Goal: Task Accomplishment & Management: Use online tool/utility

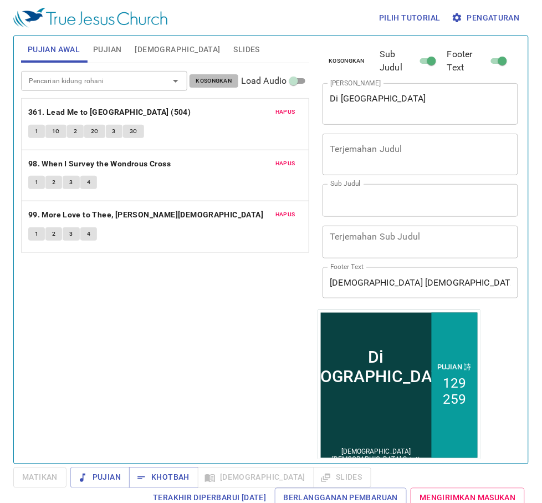
click at [208, 79] on span "Kosongkan" at bounding box center [214, 81] width 36 height 10
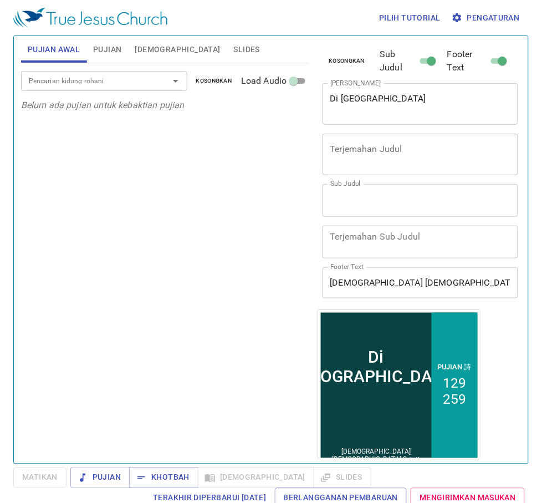
click at [151, 79] on div "Pencarian kidung rohani" at bounding box center [104, 80] width 166 height 19
click at [466, 14] on span "Pengaturan" at bounding box center [487, 18] width 66 height 14
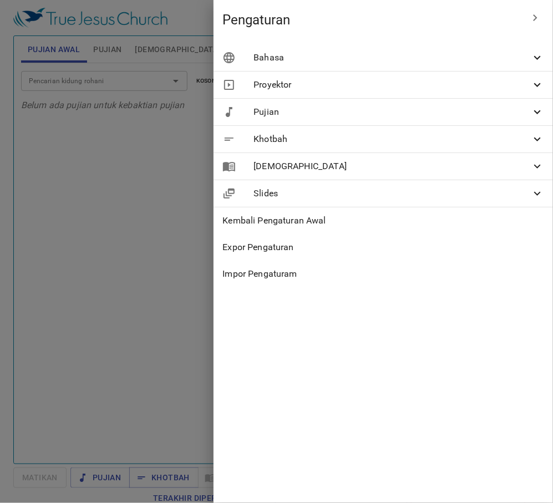
click at [467, 53] on span "Bahasa" at bounding box center [391, 57] width 277 height 13
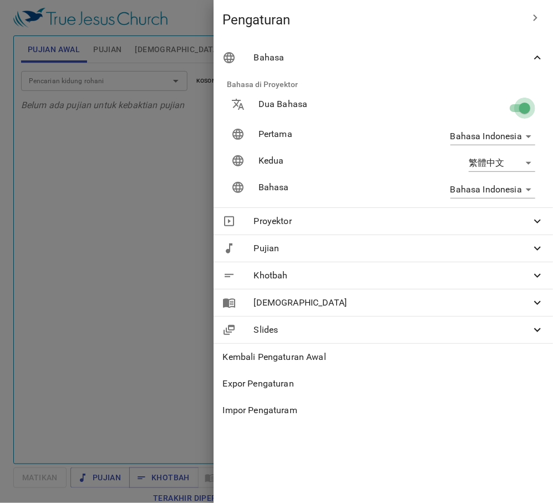
click at [517, 104] on input "checkbox" at bounding box center [524, 110] width 63 height 21
checkbox input "false"
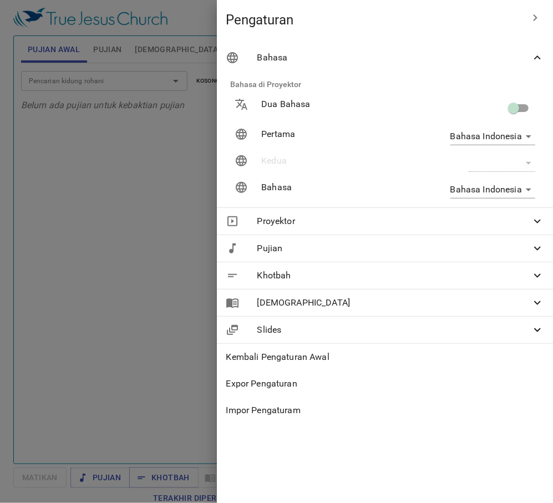
click at [175, 187] on div at bounding box center [276, 251] width 553 height 503
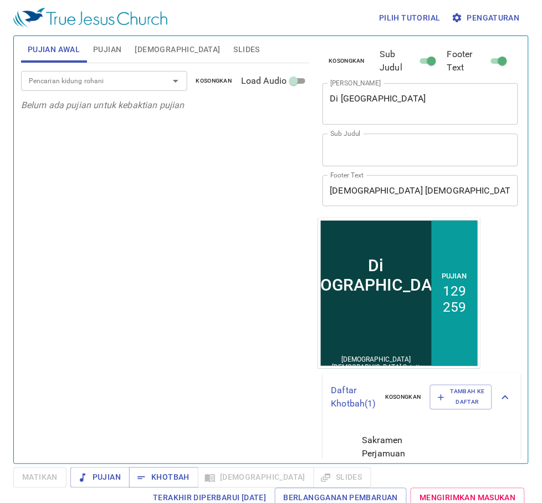
click at [160, 84] on div at bounding box center [168, 81] width 29 height 16
drag, startPoint x: 416, startPoint y: 100, endPoint x: 306, endPoint y: 107, distance: 110.5
click at [306, 107] on div "Pujian Awal Pujian Alkitab Slides Pencarian kidung rohani Pencarian kidung roha…" at bounding box center [271, 245] width 509 height 427
click at [154, 78] on div at bounding box center [168, 81] width 29 height 16
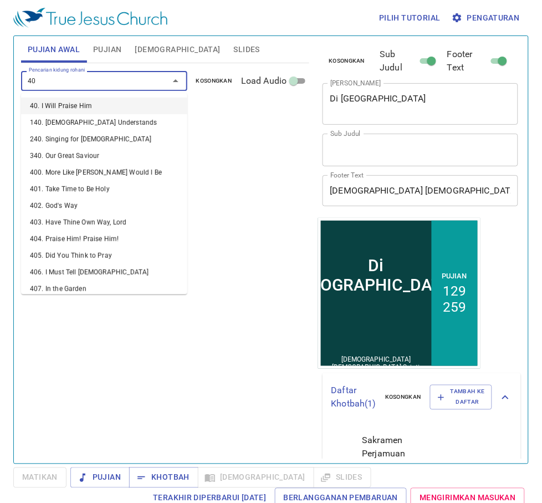
type input "408"
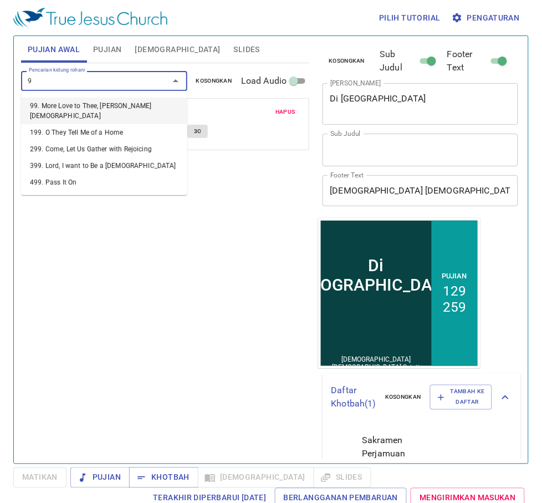
type input "99"
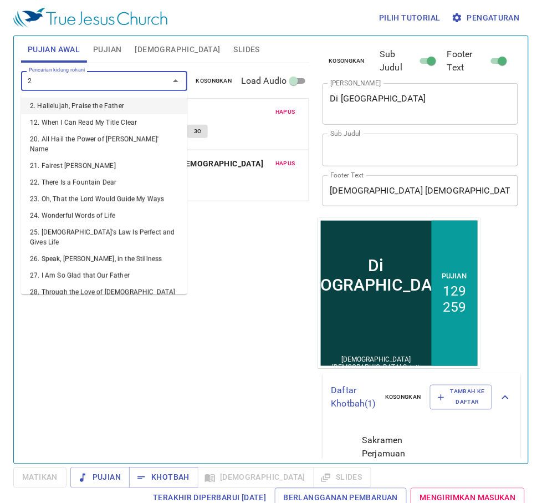
type input "24"
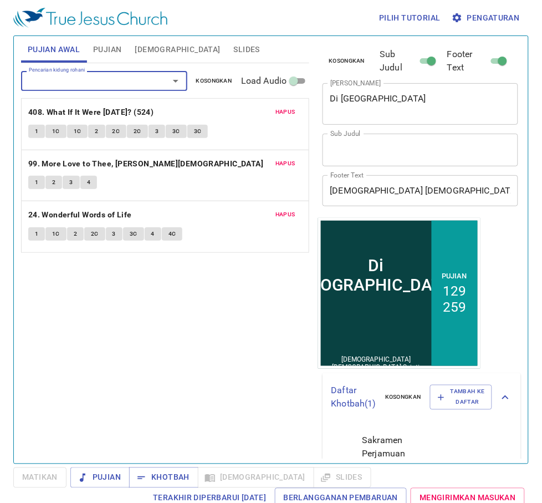
click at [111, 54] on span "Pujian" at bounding box center [107, 50] width 28 height 14
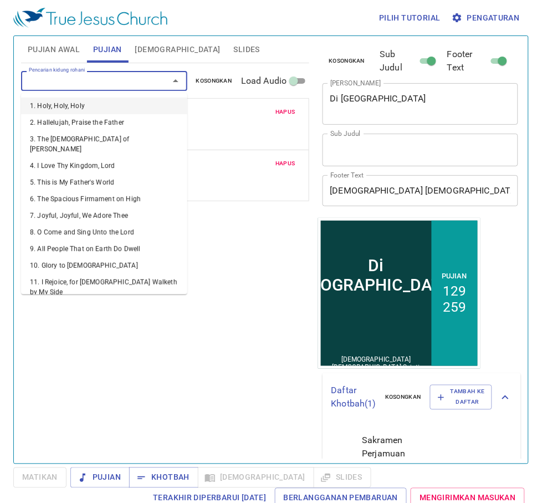
click at [150, 84] on input "Pencarian kidung rohani" at bounding box center [87, 80] width 127 height 13
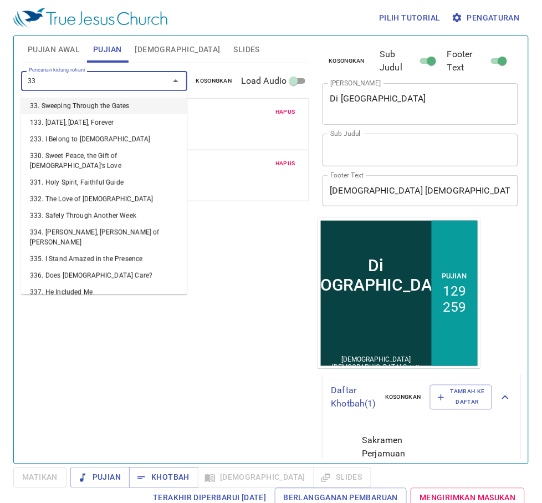
type input "333"
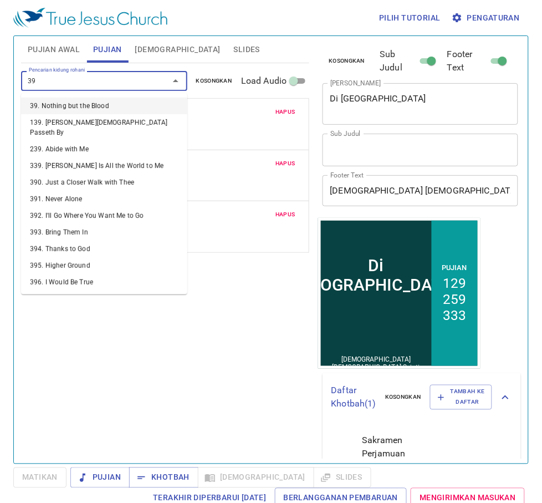
type input "395"
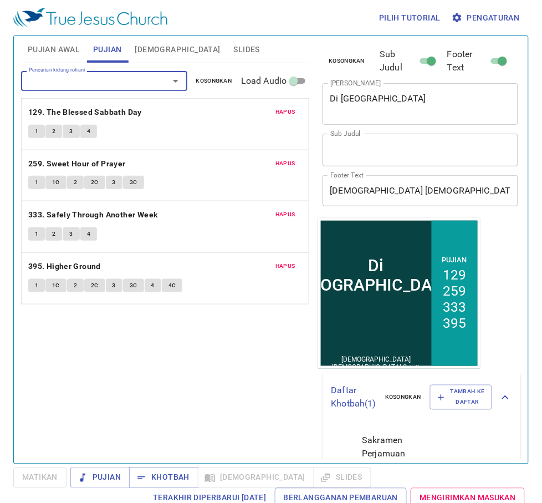
click at [289, 162] on span "Hapus" at bounding box center [285, 164] width 20 height 10
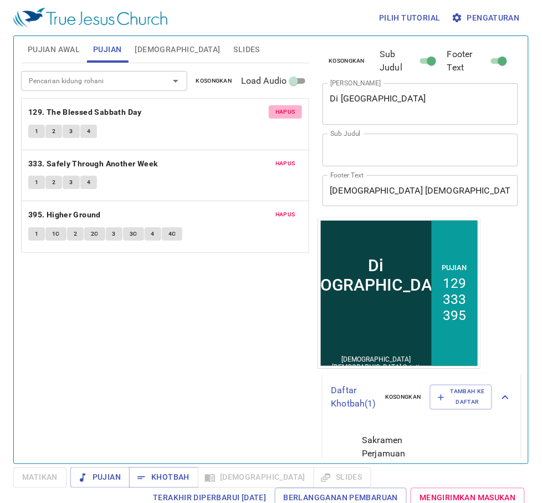
click at [293, 111] on span "Hapus" at bounding box center [285, 112] width 20 height 10
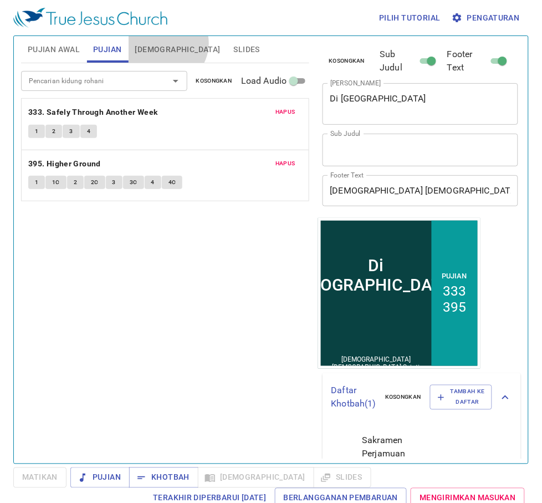
click at [166, 43] on span "[DEMOGRAPHIC_DATA]" at bounding box center [177, 50] width 85 height 14
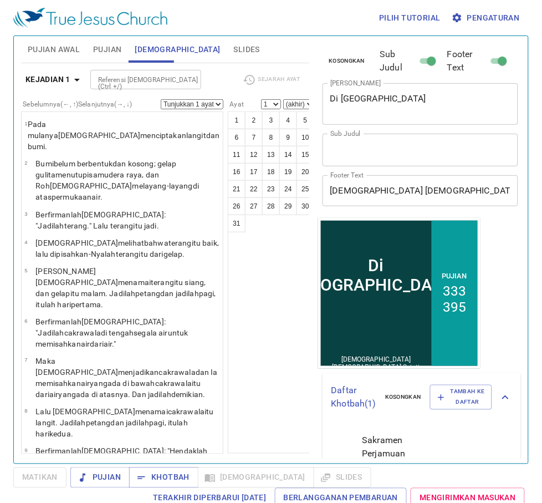
click at [227, 40] on button "Slides" at bounding box center [246, 49] width 39 height 27
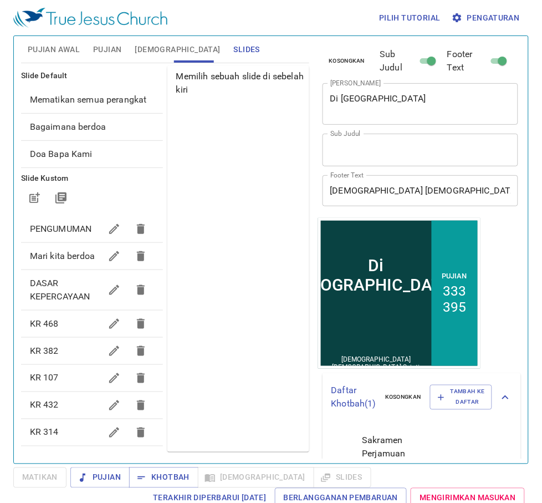
click at [125, 106] on span "Mematikan semua perangkat" at bounding box center [92, 99] width 124 height 13
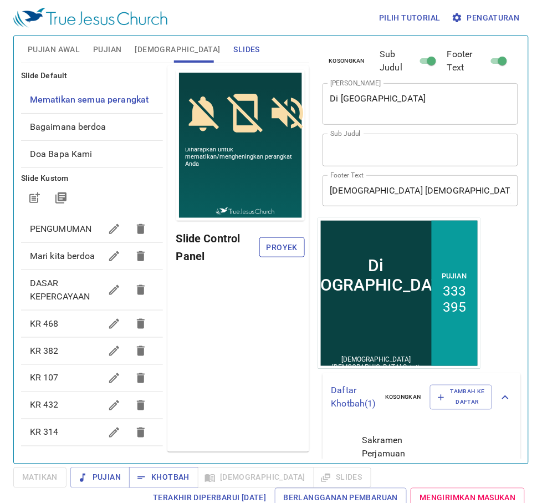
click at [283, 249] on span "Proyek" at bounding box center [281, 248] width 27 height 14
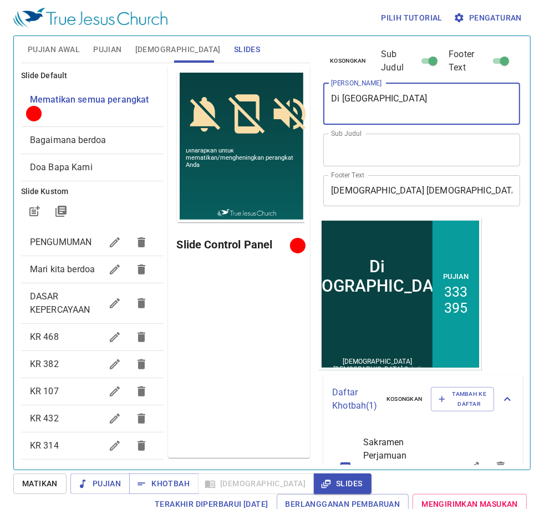
drag, startPoint x: 428, startPoint y: 98, endPoint x: 330, endPoint y: 100, distance: 97.6
click at [331, 100] on textarea "Di Taman Getsemani" at bounding box center [421, 103] width 181 height 21
type textarea "[PERSON_NAME]"
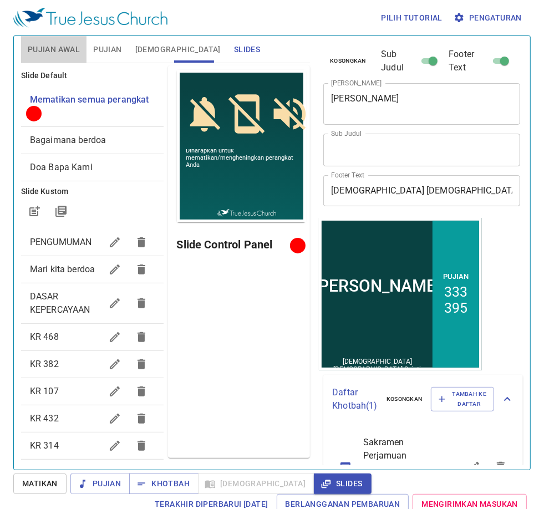
click at [57, 38] on button "Pujian Awal" at bounding box center [53, 49] width 65 height 27
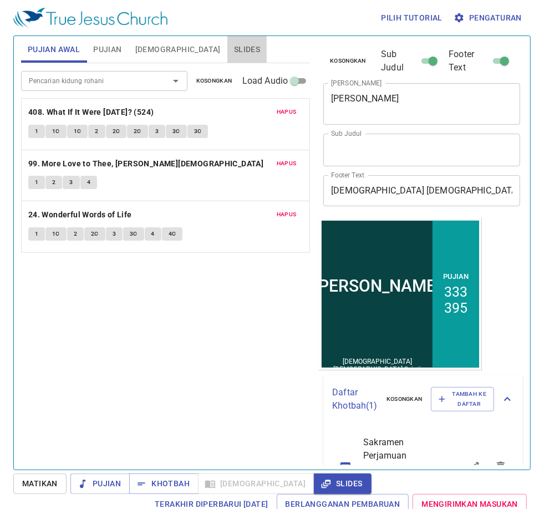
click at [227, 57] on button "Slides" at bounding box center [246, 49] width 39 height 27
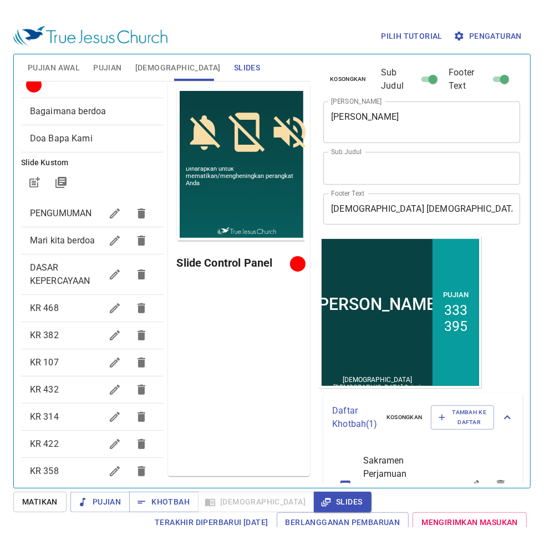
scroll to position [69, 0]
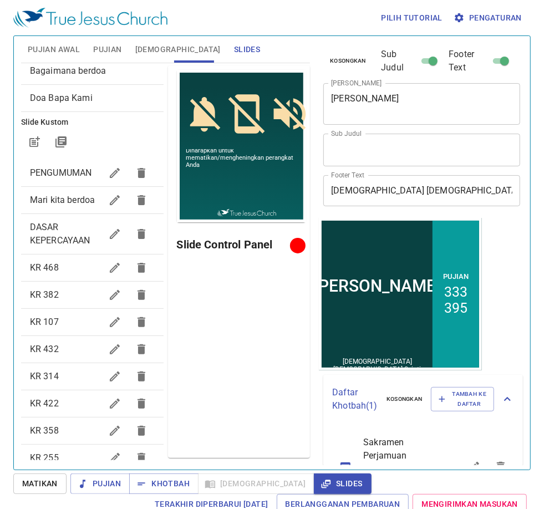
click at [60, 207] on span "Mari kita berdoa" at bounding box center [65, 199] width 71 height 13
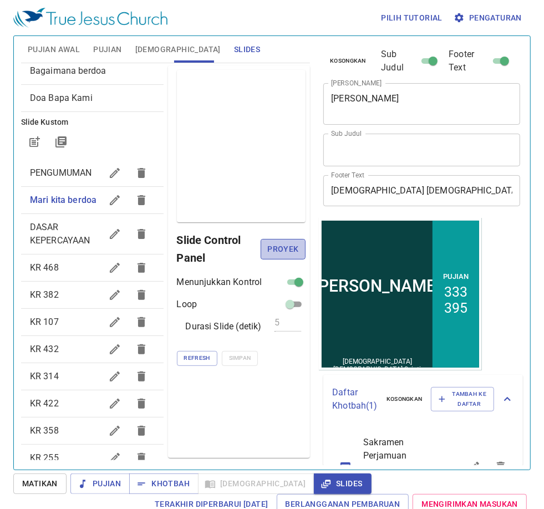
click at [275, 249] on span "Proyek" at bounding box center [282, 249] width 27 height 14
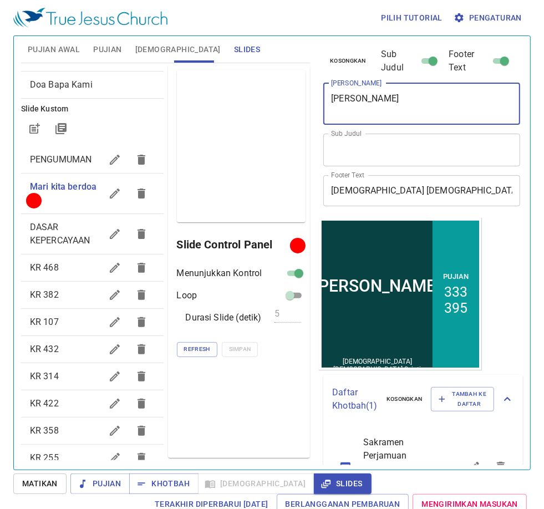
drag, startPoint x: 377, startPoint y: 95, endPoint x: 322, endPoint y: 101, distance: 55.8
click at [322, 101] on div "Kosongkan Sub Judul Footer Text Judul Khotbah Iman Yusuf x Judul Khotbah Sub Ju…" at bounding box center [421, 127] width 204 height 182
click at [101, 45] on span "Pujian" at bounding box center [107, 50] width 28 height 14
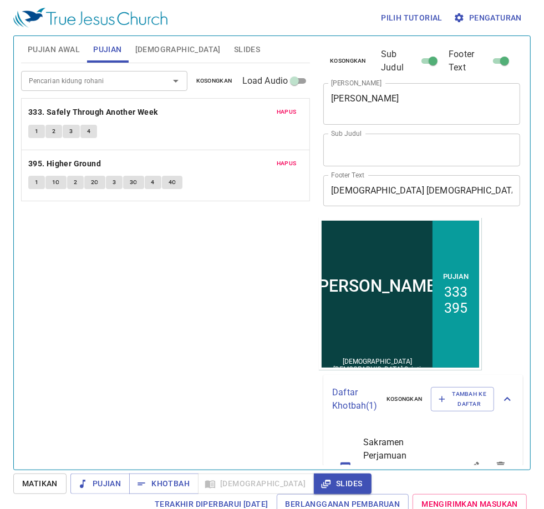
click at [64, 45] on span "Pujian Awal" at bounding box center [54, 50] width 52 height 14
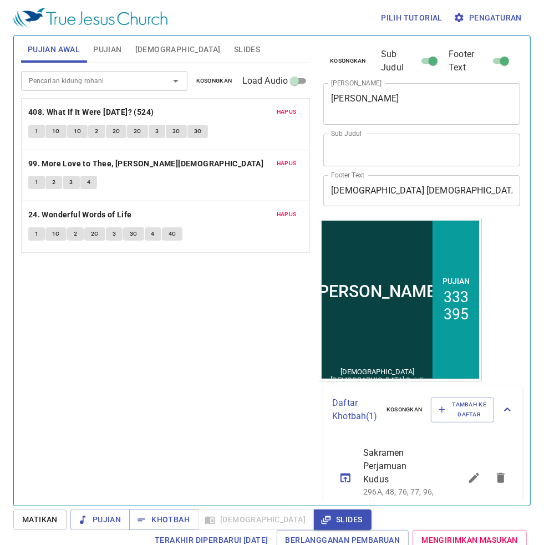
click at [234, 52] on span "Slides" at bounding box center [247, 50] width 26 height 14
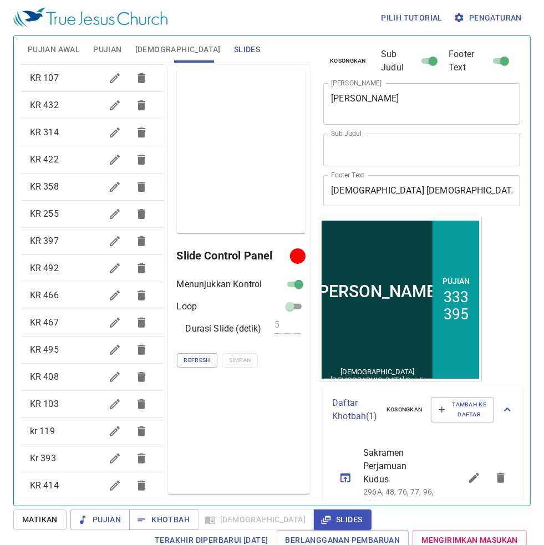
scroll to position [346, 0]
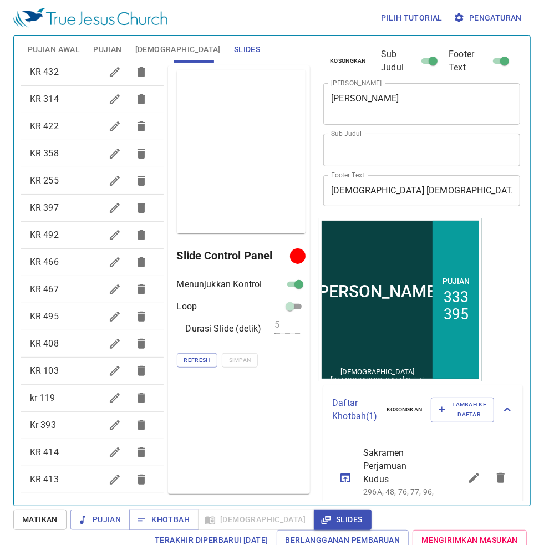
click at [71, 350] on span "KR 408" at bounding box center [65, 343] width 71 height 13
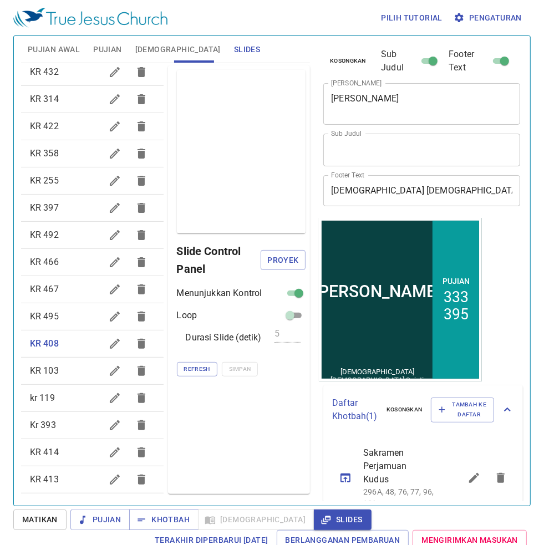
click at [40, 50] on span "Pujian Awal" at bounding box center [54, 50] width 52 height 14
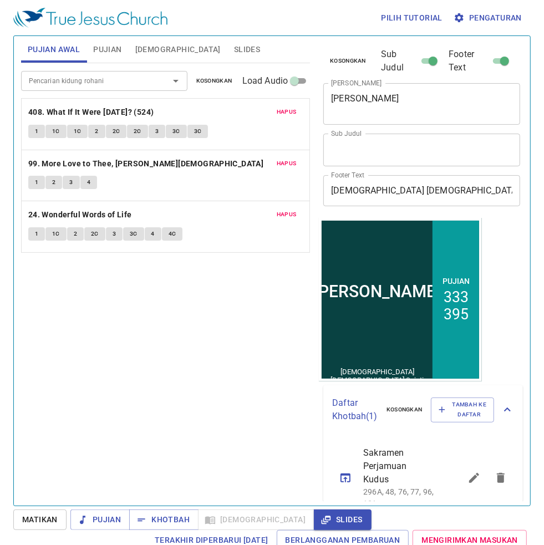
click at [234, 53] on span "Slides" at bounding box center [247, 50] width 26 height 14
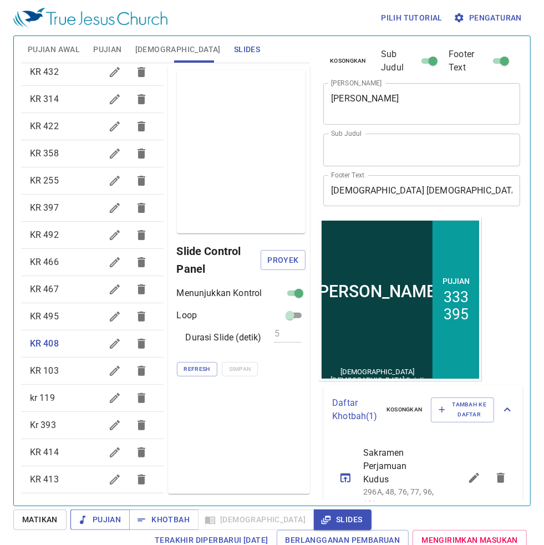
click at [95, 502] on span "Pujian" at bounding box center [100, 520] width 42 height 14
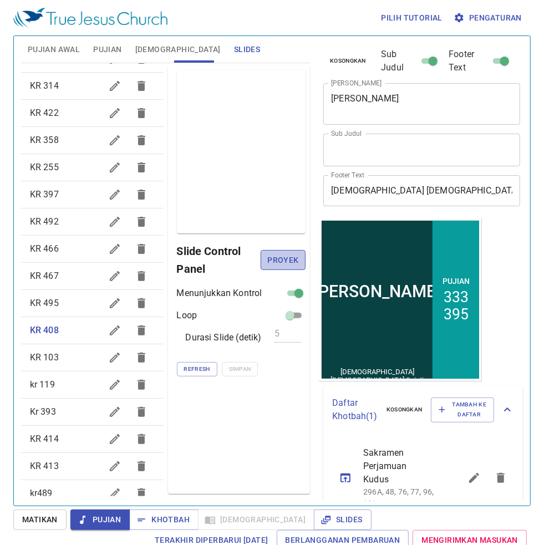
click at [293, 264] on span "Proyek" at bounding box center [282, 260] width 27 height 14
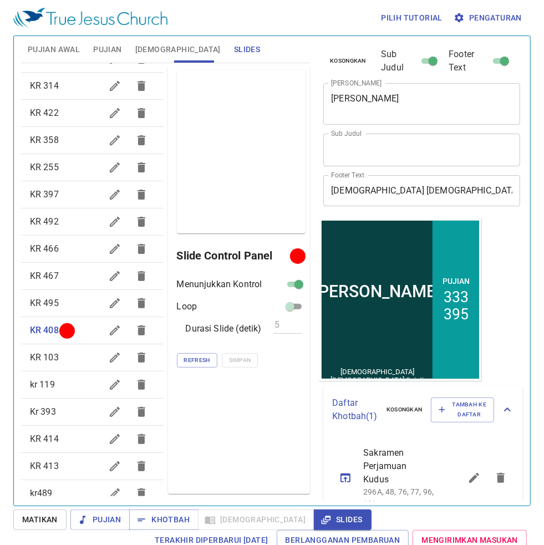
click at [62, 48] on span "Pujian Awal" at bounding box center [54, 50] width 52 height 14
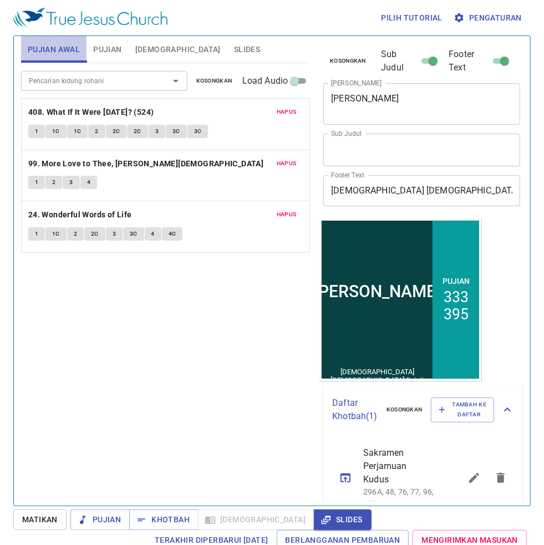
click at [62, 48] on span "Pujian Awal" at bounding box center [54, 50] width 52 height 14
click at [109, 157] on b "99. More Love to Thee, O [DEMOGRAPHIC_DATA]" at bounding box center [146, 164] width 236 height 14
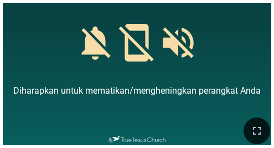
click at [217, 114] on div at bounding box center [137, 131] width 274 height 34
click at [219, 114] on div at bounding box center [137, 131] width 274 height 34
click at [223, 114] on div at bounding box center [137, 131] width 274 height 34
click at [233, 114] on div at bounding box center [137, 131] width 274 height 34
click at [239, 114] on div at bounding box center [137, 131] width 274 height 34
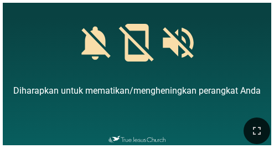
click at [251, 114] on div at bounding box center [137, 131] width 274 height 34
click at [253, 114] on div at bounding box center [137, 131] width 274 height 34
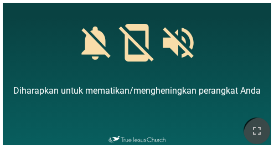
drag, startPoint x: 252, startPoint y: 115, endPoint x: 470, endPoint y: 201, distance: 234.4
click at [251, 117] on button "button" at bounding box center [257, 130] width 27 height 27
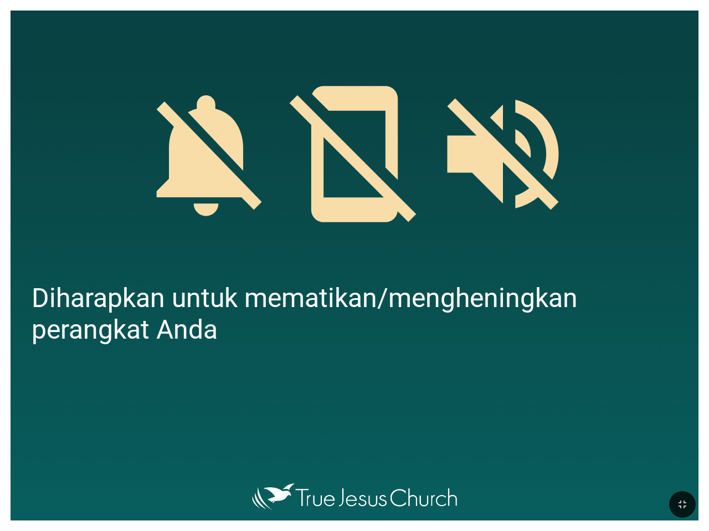
click at [134, 67] on div at bounding box center [355, 143] width 688 height 265
click at [369, 75] on div at bounding box center [355, 144] width 688 height 266
drag, startPoint x: 525, startPoint y: 104, endPoint x: 546, endPoint y: 103, distance: 21.1
click at [527, 104] on icon at bounding box center [504, 154] width 112 height 112
click at [557, 100] on icon at bounding box center [503, 154] width 149 height 149
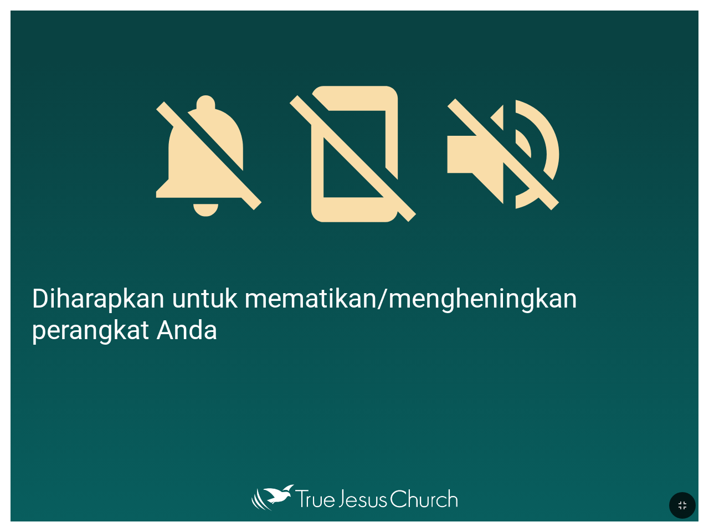
click at [557, 100] on icon at bounding box center [503, 154] width 149 height 149
click at [558, 100] on icon at bounding box center [503, 154] width 149 height 149
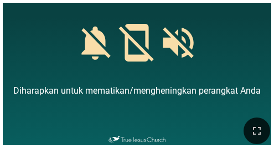
click at [243, 114] on div at bounding box center [137, 131] width 274 height 34
click at [251, 124] on icon "button" at bounding box center [257, 130] width 13 height 13
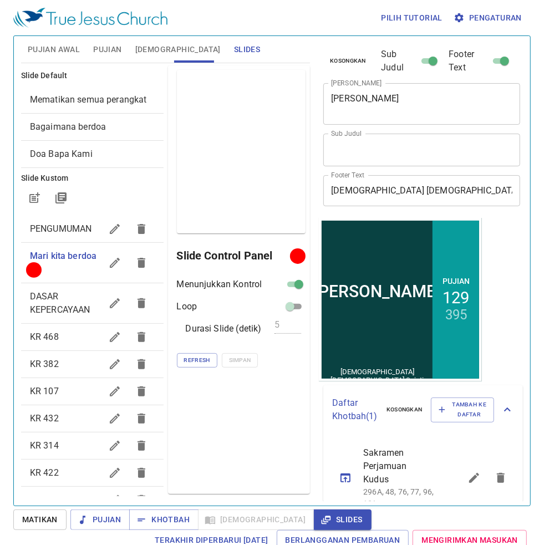
click at [117, 57] on button "Pujian" at bounding box center [107, 49] width 42 height 27
click at [117, 51] on span "Pujian" at bounding box center [107, 50] width 28 height 14
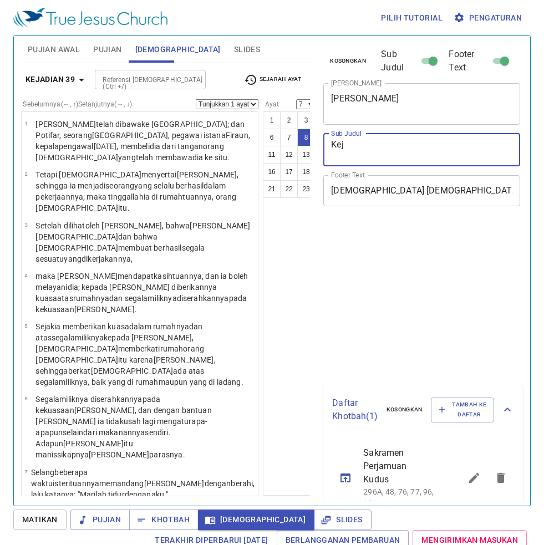
select select "7"
select select "9"
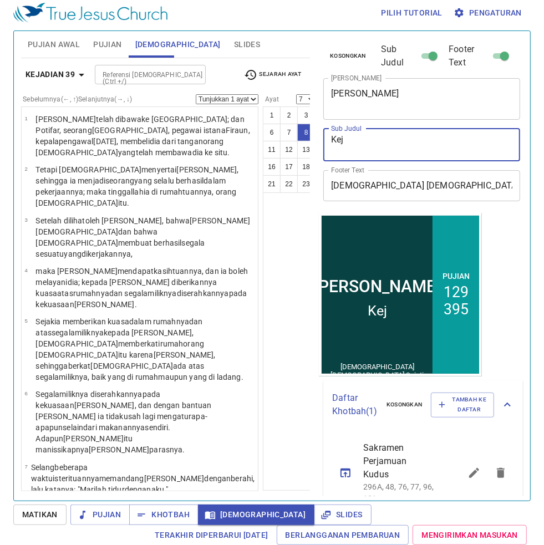
click at [350, 141] on textarea "Kej" at bounding box center [421, 144] width 181 height 21
click at [350, 142] on textarea "Kej" at bounding box center [421, 144] width 181 height 21
click at [350, 140] on textarea "Kej" at bounding box center [421, 144] width 181 height 21
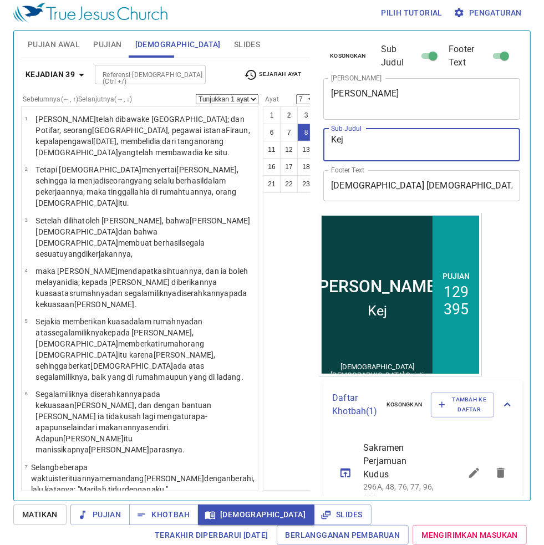
scroll to position [208, 0]
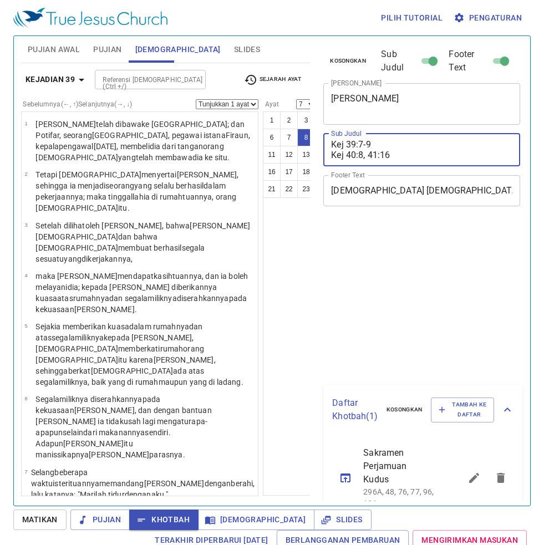
select select "7"
select select "9"
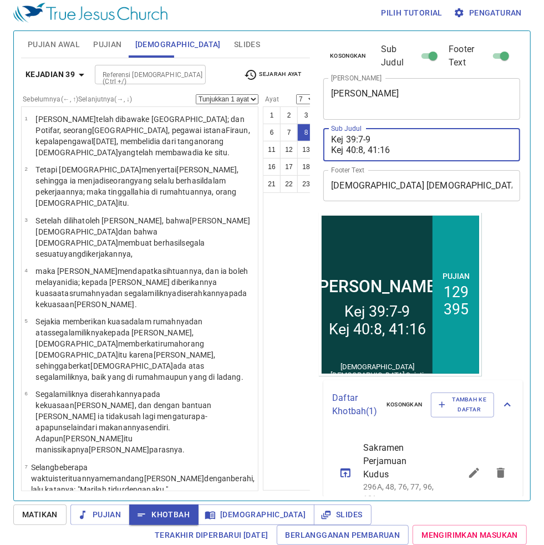
scroll to position [208, 0]
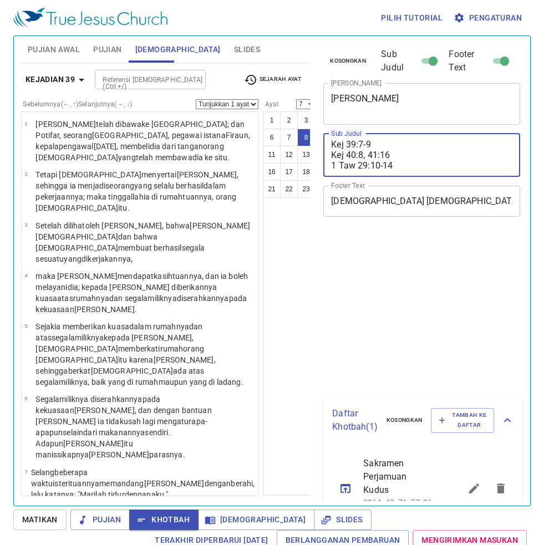
select select "7"
select select "9"
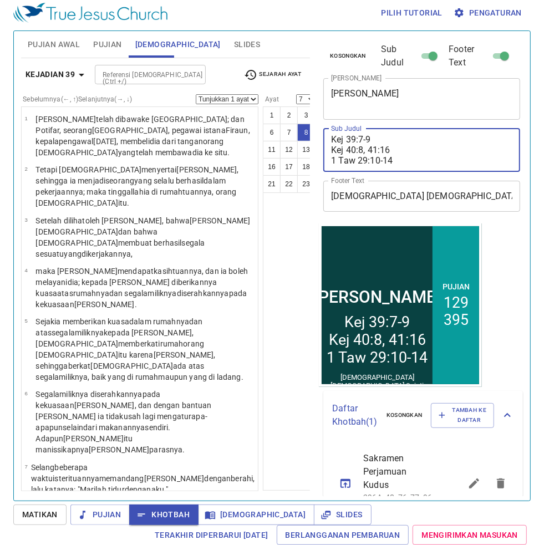
scroll to position [208, 0]
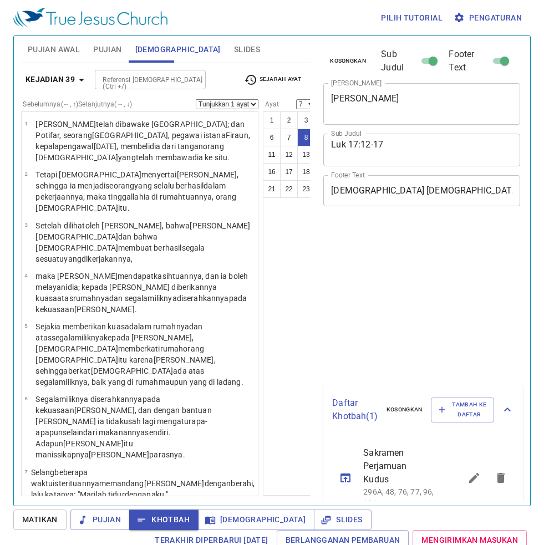
select select "7"
select select "9"
select select "7"
select select "9"
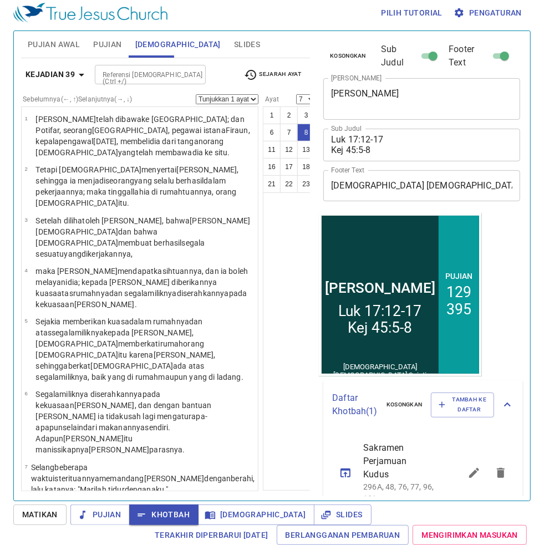
scroll to position [208, 0]
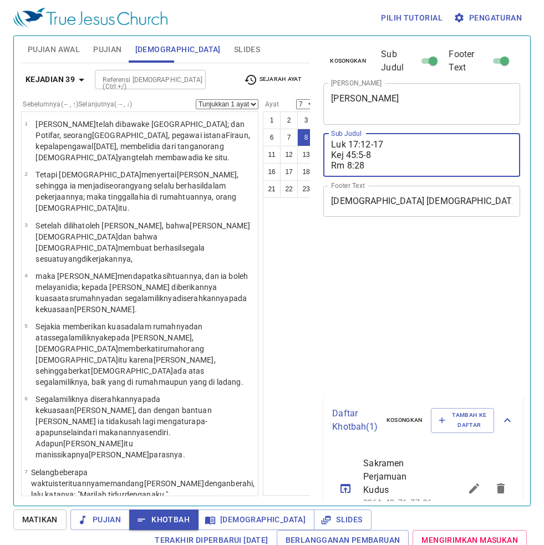
select select "7"
select select "9"
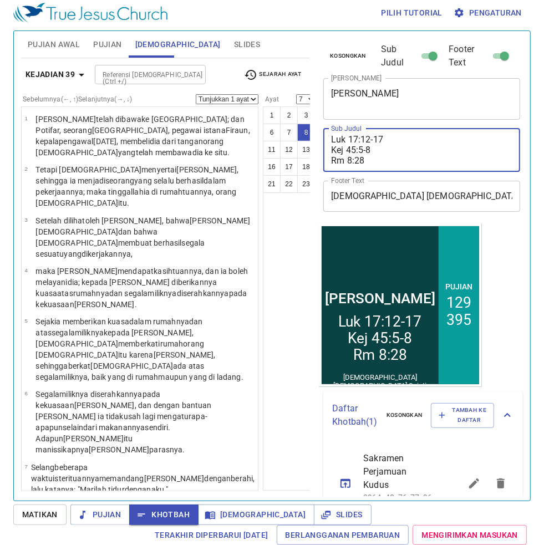
scroll to position [208, 0]
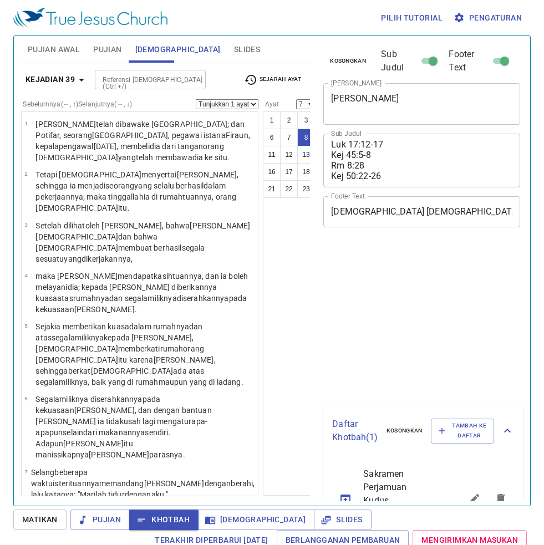
select select "7"
select select "9"
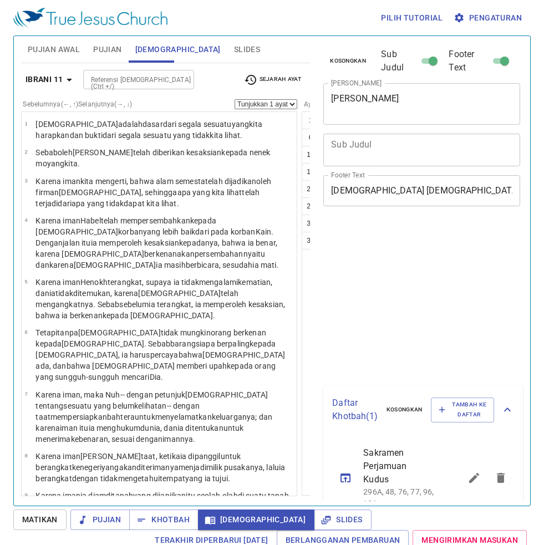
select select "22"
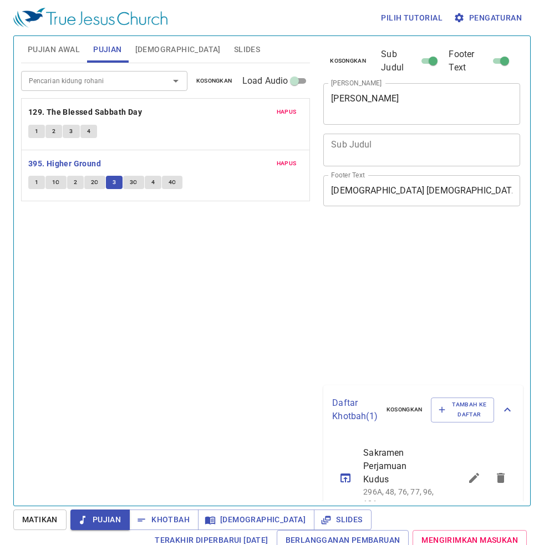
scroll to position [6, 0]
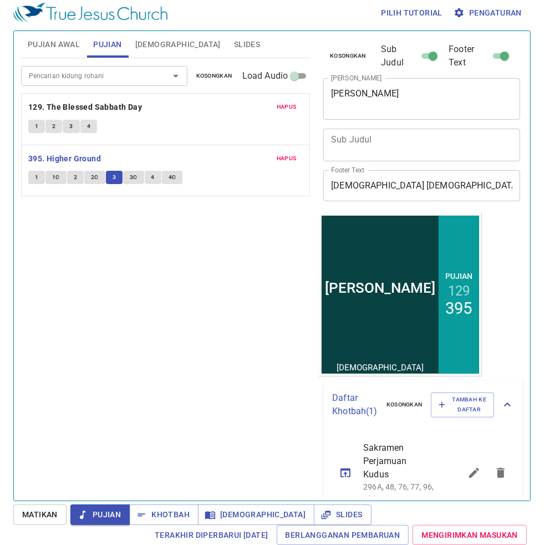
click at [125, 183] on button "3C" at bounding box center [133, 177] width 21 height 13
click at [125, 181] on button "3C" at bounding box center [133, 177] width 21 height 13
click at [134, 176] on span "3C" at bounding box center [134, 177] width 8 height 10
click at [135, 175] on span "3C" at bounding box center [134, 177] width 8 height 10
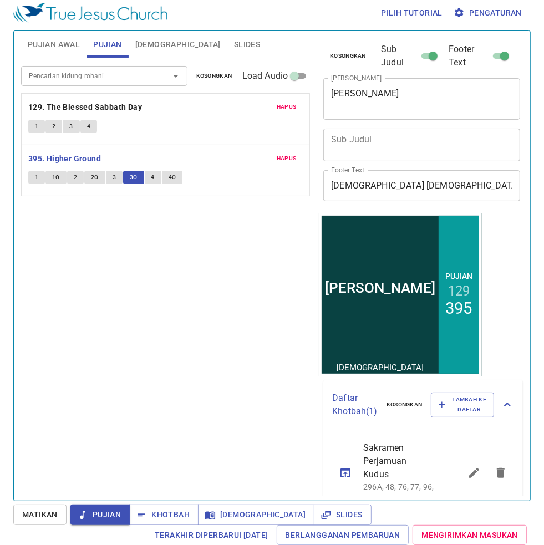
click at [131, 176] on span "3C" at bounding box center [134, 177] width 8 height 10
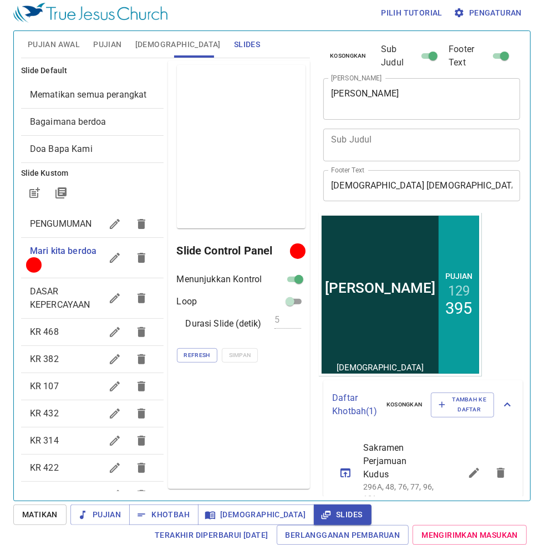
scroll to position [6, 0]
